Goal: Use online tool/utility: Utilize a website feature to perform a specific function

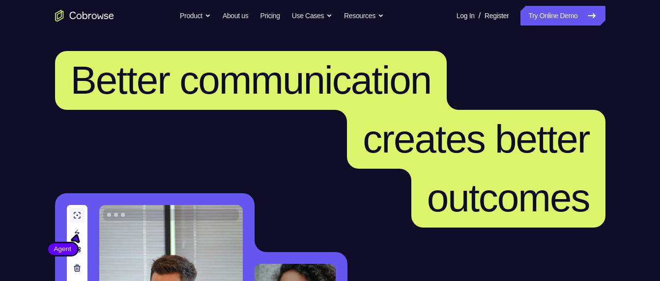
click at [529, 23] on link "Try Online Demo" at bounding box center [562, 16] width 84 height 20
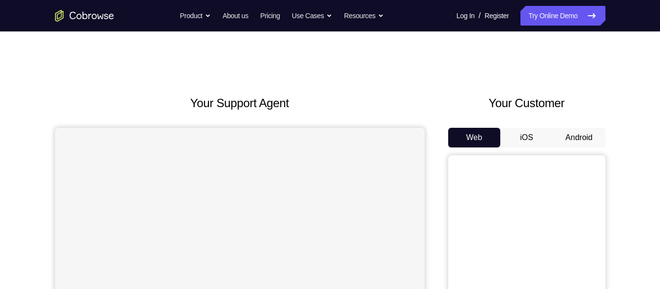
click at [582, 135] on button "Android" at bounding box center [579, 138] width 53 height 20
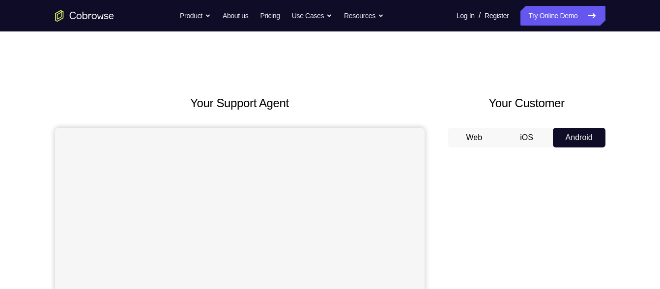
click at [542, 137] on button "iOS" at bounding box center [526, 138] width 53 height 20
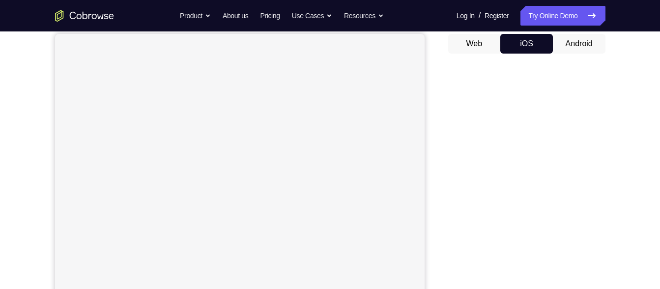
scroll to position [94, 0]
click at [567, 54] on div "Web iOS Android" at bounding box center [526, 198] width 157 height 330
click at [571, 43] on button "Android" at bounding box center [579, 43] width 53 height 20
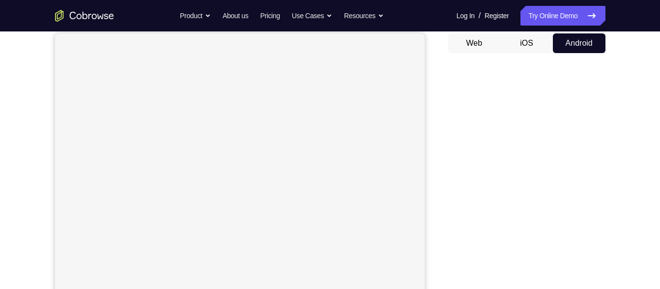
click at [523, 46] on button "iOS" at bounding box center [526, 43] width 53 height 20
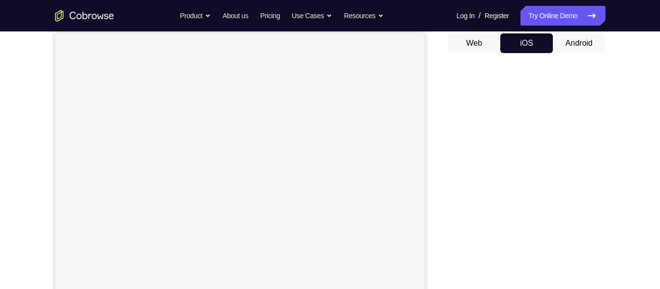
click at [579, 46] on button "Android" at bounding box center [579, 43] width 53 height 20
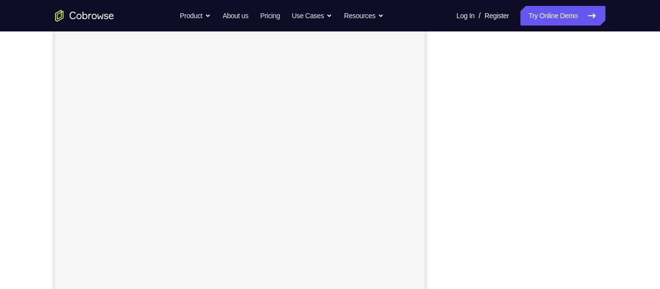
scroll to position [154, 0]
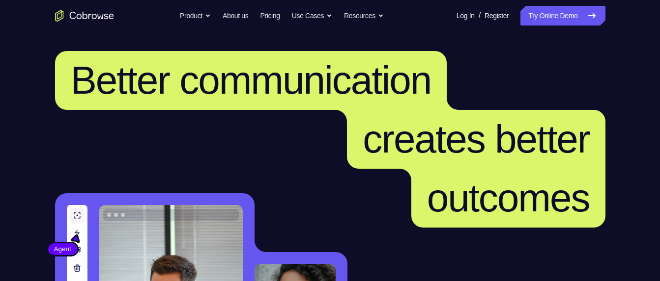
scroll to position [73, 0]
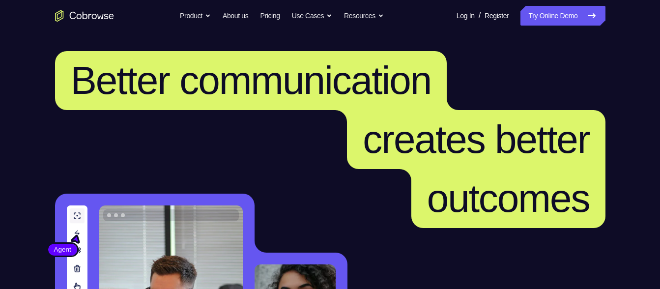
click at [558, 16] on link "Try Online Demo" at bounding box center [562, 16] width 84 height 20
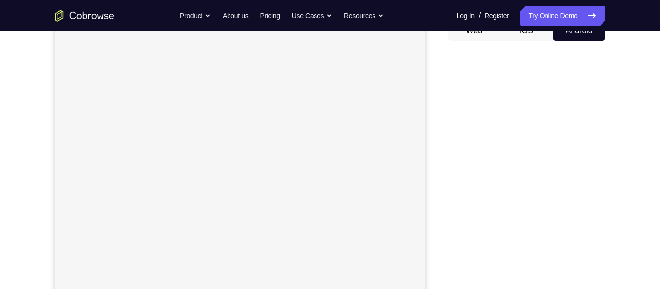
scroll to position [107, 0]
click at [519, 37] on button "iOS" at bounding box center [526, 31] width 53 height 20
click at [583, 32] on button "Android" at bounding box center [579, 31] width 53 height 20
click at [523, 32] on button "iOS" at bounding box center [526, 31] width 53 height 20
click at [570, 35] on button "Android" at bounding box center [579, 31] width 53 height 20
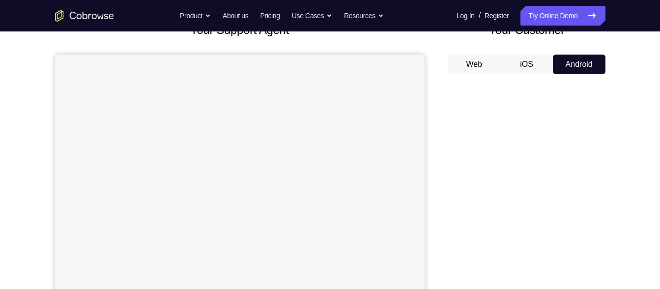
scroll to position [65, 0]
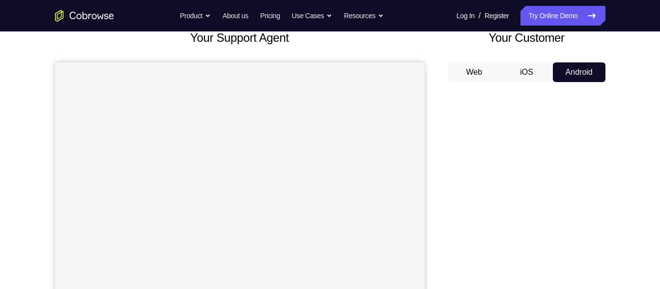
click at [529, 73] on button "iOS" at bounding box center [526, 72] width 53 height 20
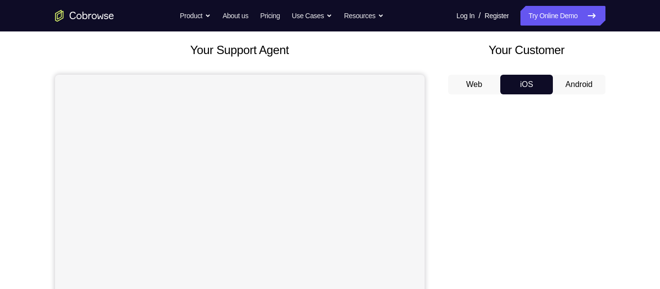
scroll to position [53, 0]
click at [565, 79] on button "Android" at bounding box center [579, 85] width 53 height 20
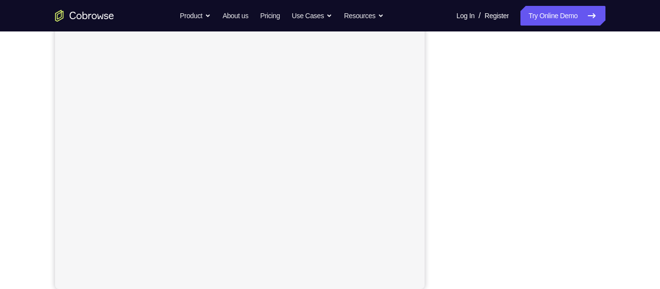
scroll to position [163, 0]
click at [70, 15] on icon "Go to the home page" at bounding box center [72, 15] width 6 height 7
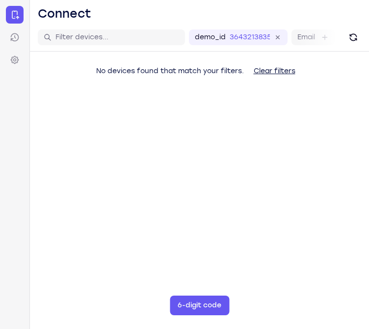
click at [42, 132] on main "demo_id 3643213835 3643213835 Email User ID Device ID Device name 6-digit code …" at bounding box center [199, 188] width 339 height 329
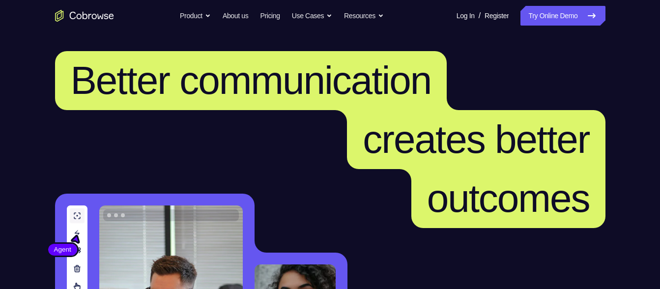
click at [533, 20] on link "Try Online Demo" at bounding box center [562, 16] width 84 height 20
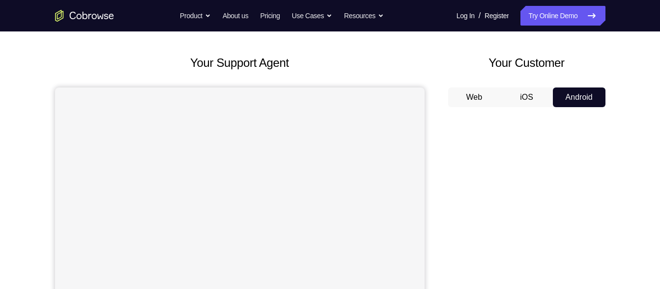
scroll to position [40, 0]
click at [522, 106] on button "iOS" at bounding box center [526, 98] width 53 height 20
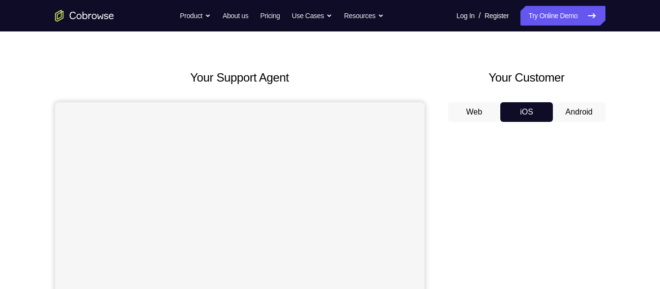
click at [573, 111] on button "Android" at bounding box center [579, 112] width 53 height 20
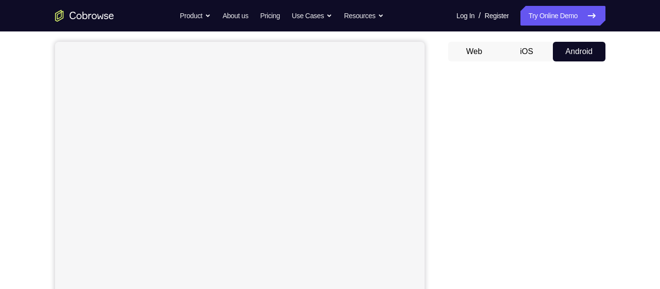
scroll to position [85, 0]
click at [520, 50] on button "iOS" at bounding box center [526, 52] width 53 height 20
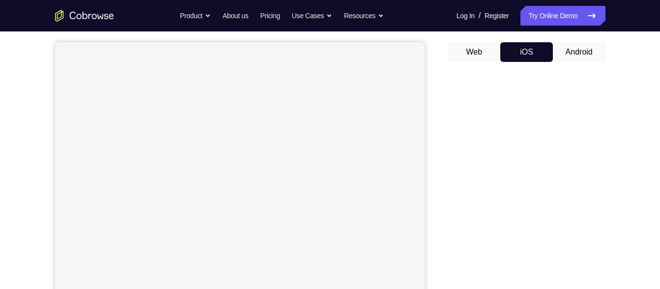
click at [573, 59] on button "Android" at bounding box center [579, 52] width 53 height 20
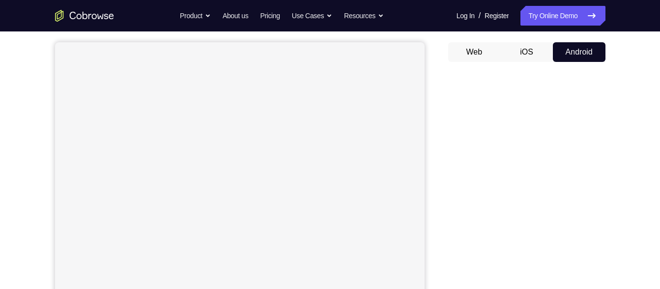
click at [522, 51] on button "iOS" at bounding box center [526, 52] width 53 height 20
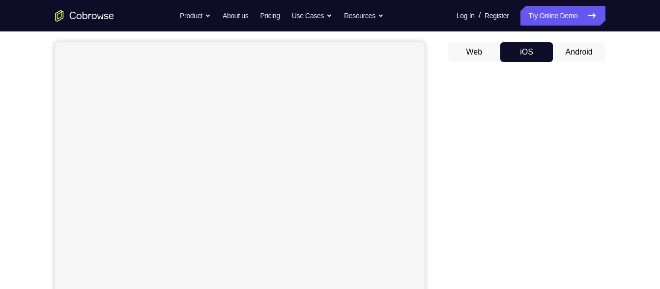
click at [579, 55] on button "Android" at bounding box center [579, 52] width 53 height 20
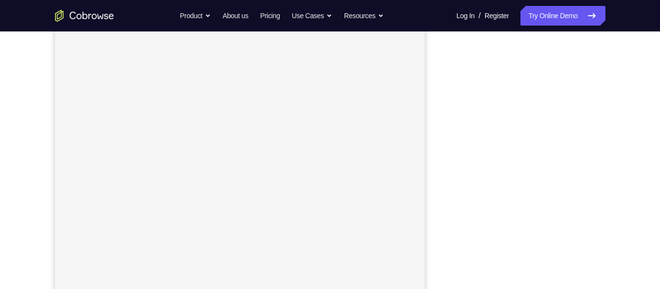
scroll to position [142, 0]
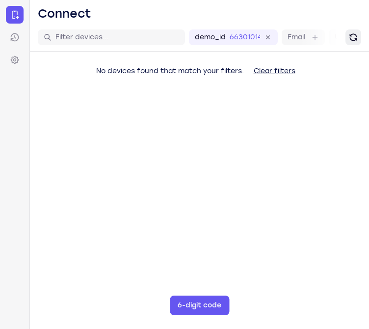
click at [354, 37] on icon "Refresh" at bounding box center [354, 37] width 10 height 10
